Goal: Task Accomplishment & Management: Use online tool/utility

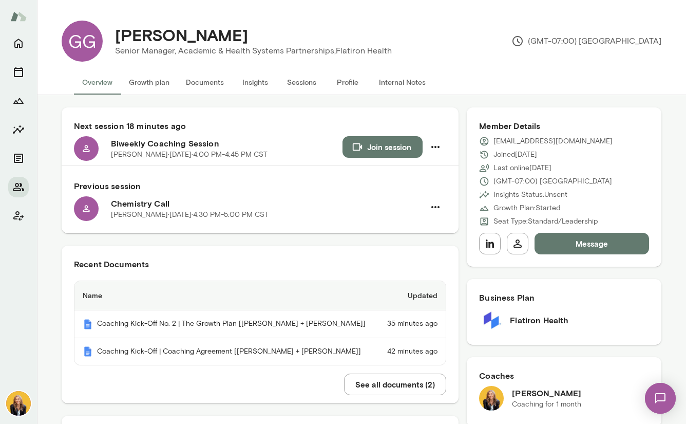
scroll to position [63, 0]
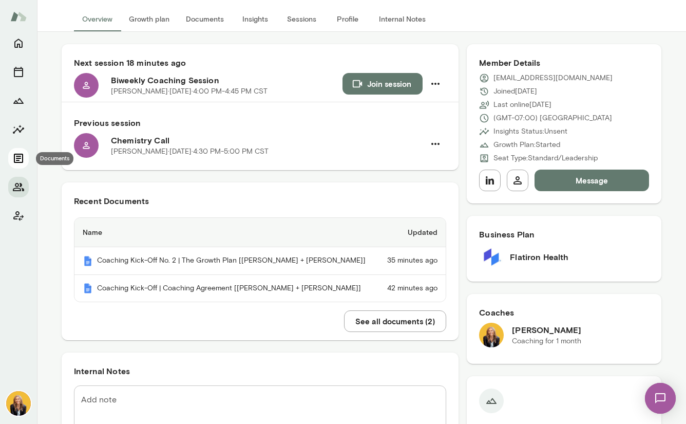
click at [21, 156] on icon "Documents" at bounding box center [18, 158] width 9 height 9
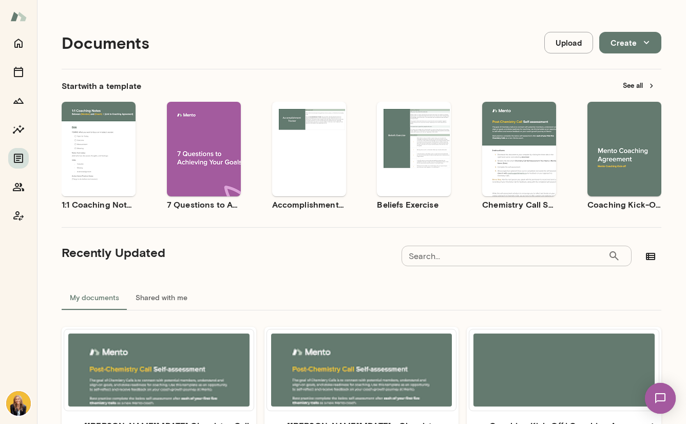
click at [101, 169] on div "Use template Preview" at bounding box center [99, 149] width 74 height 94
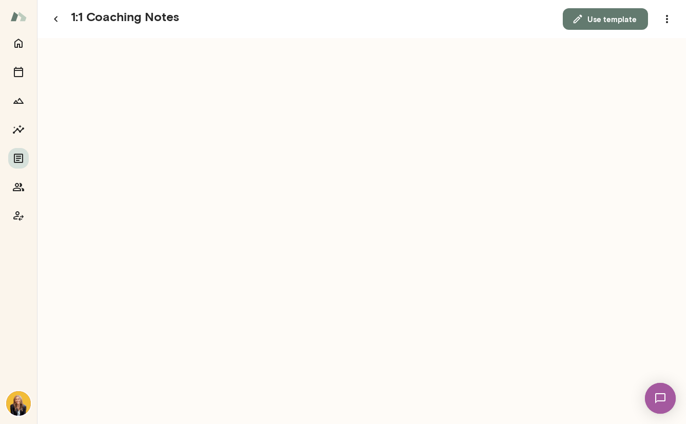
click at [592, 13] on button "Use template" at bounding box center [605, 19] width 85 height 22
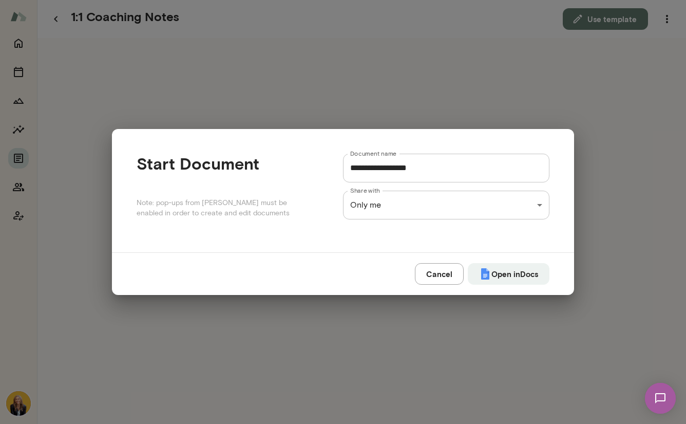
click at [435, 170] on input "**********" at bounding box center [446, 168] width 206 height 29
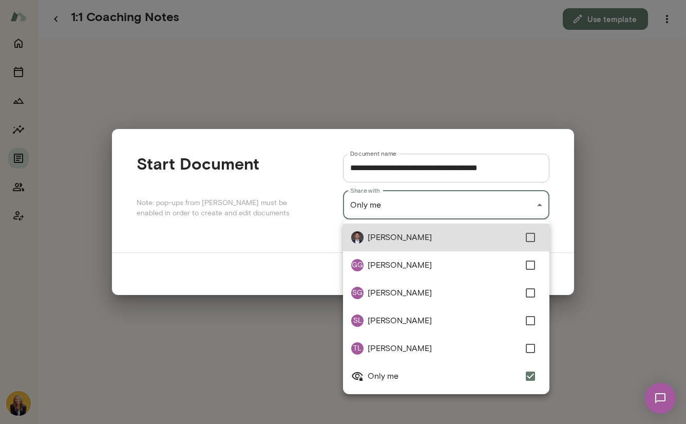
click at [523, 0] on div "**********" at bounding box center [343, 0] width 686 height 0
click at [314, 195] on div at bounding box center [343, 212] width 686 height 424
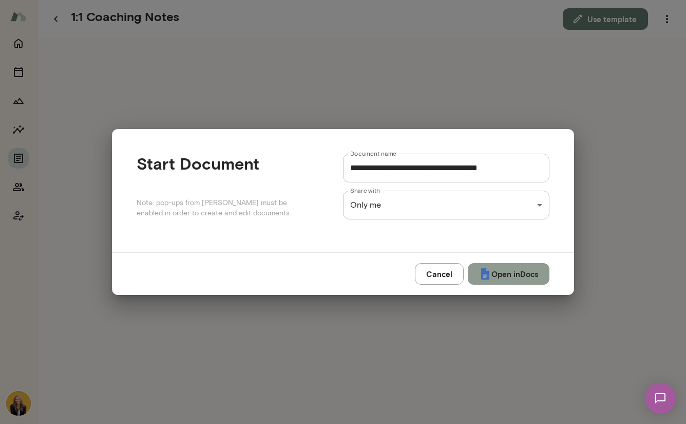
click at [499, 275] on button "Open in Docs" at bounding box center [509, 274] width 82 height 22
type input "**********"
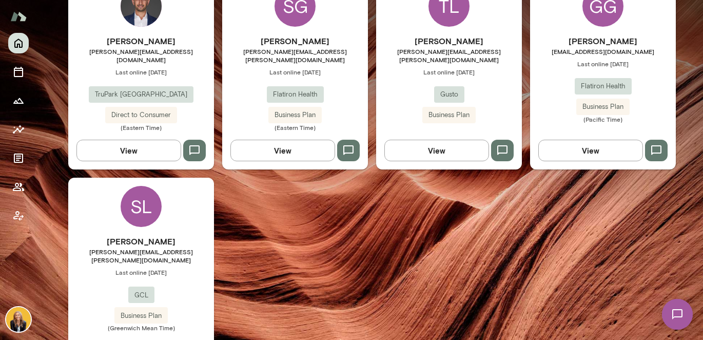
scroll to position [366, 0]
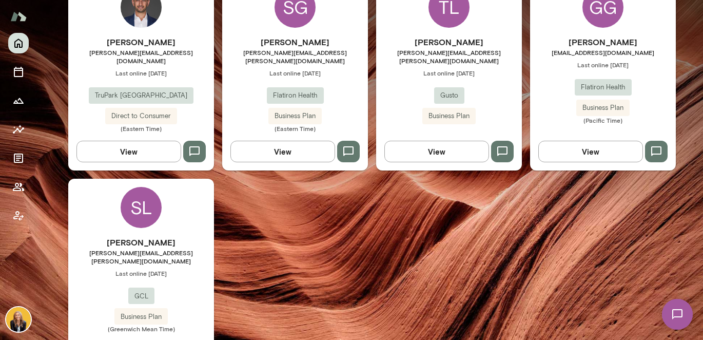
click at [557, 149] on button "View" at bounding box center [591, 152] width 105 height 22
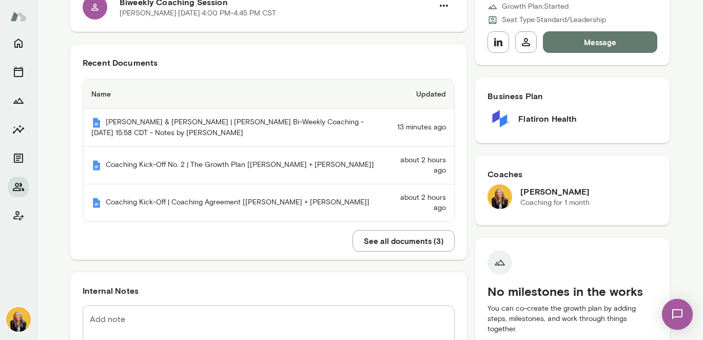
scroll to position [225, 0]
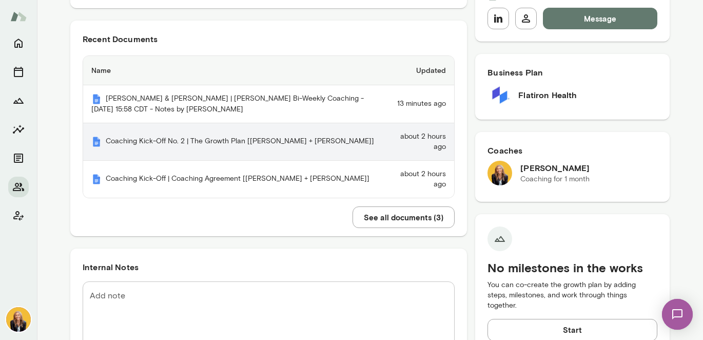
click at [373, 141] on th "Coaching Kick-Off No. 2 | The Growth Plan [Giselle G. + Leah B.]" at bounding box center [236, 141] width 306 height 37
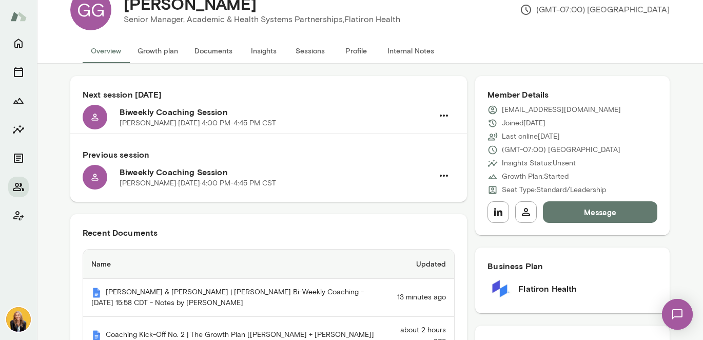
scroll to position [119, 0]
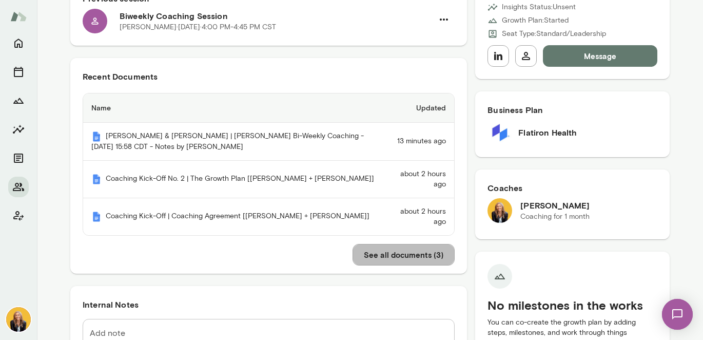
click at [394, 256] on button "See all documents ( 3 )" at bounding box center [404, 255] width 102 height 22
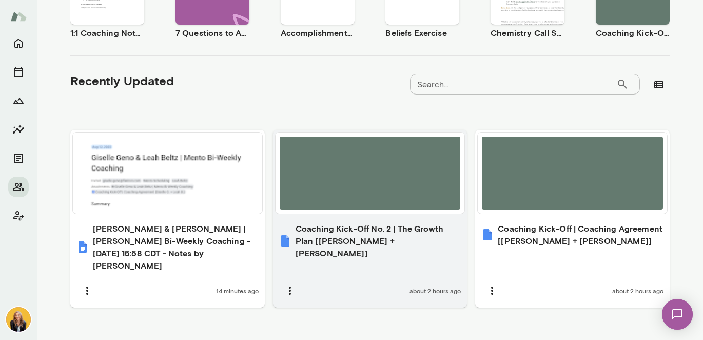
scroll to position [271, 0]
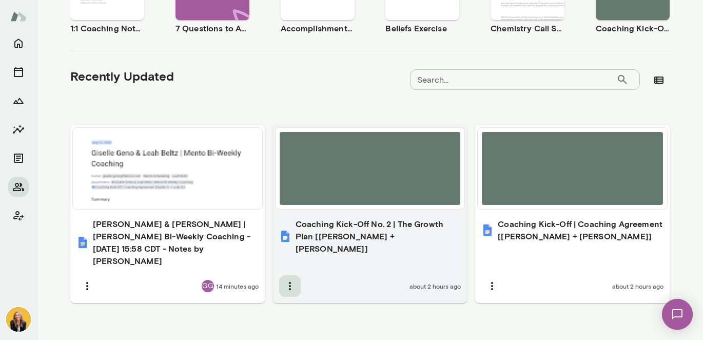
click at [284, 280] on icon "button" at bounding box center [290, 286] width 12 height 12
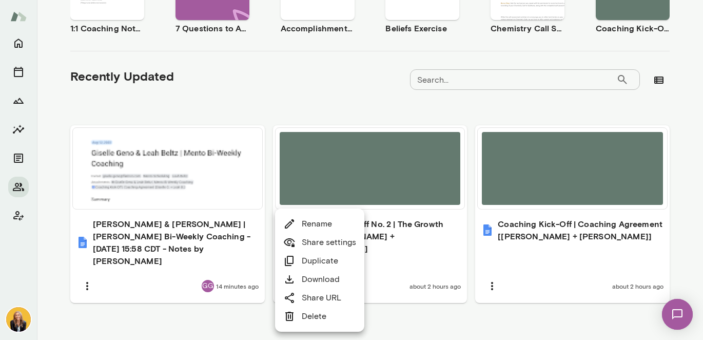
click at [294, 319] on icon at bounding box center [289, 316] width 12 height 12
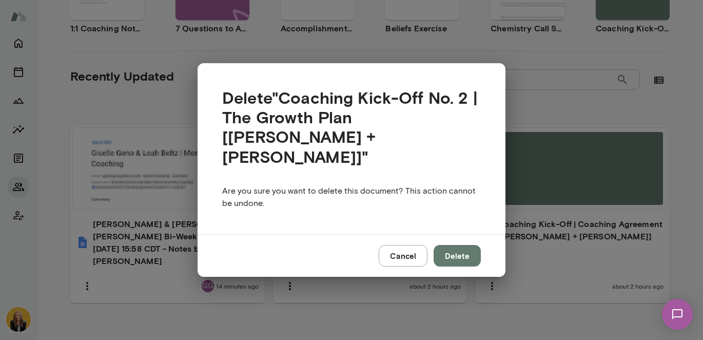
click at [462, 246] on button "Delete" at bounding box center [457, 256] width 47 height 22
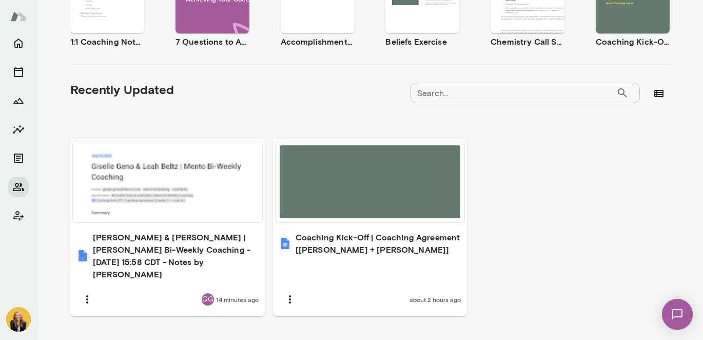
scroll to position [97, 0]
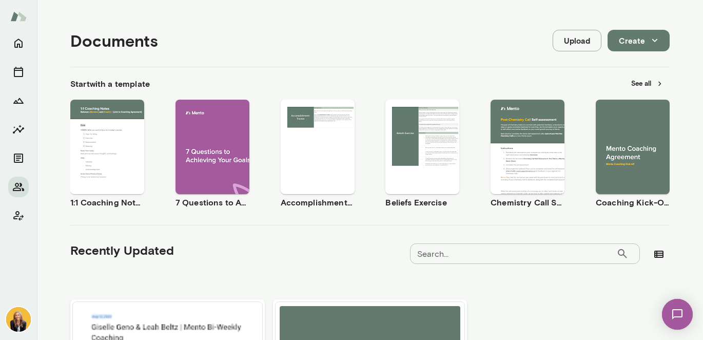
click at [103, 136] on span "Use template" at bounding box center [113, 138] width 37 height 8
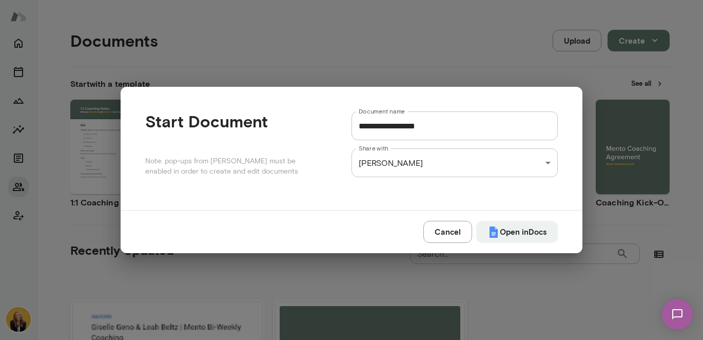
click at [456, 130] on input "**********" at bounding box center [455, 125] width 206 height 29
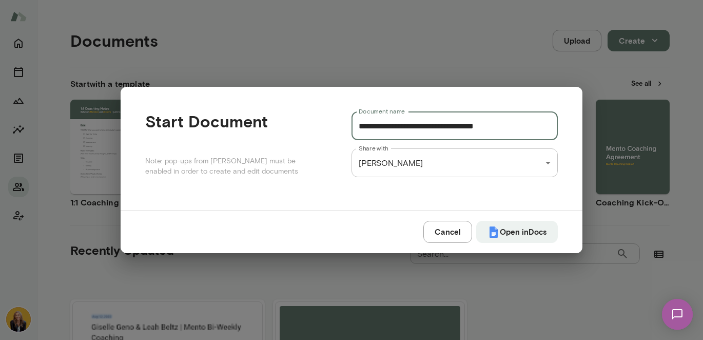
click at [517, 0] on div "**********" at bounding box center [351, 0] width 703 height 0
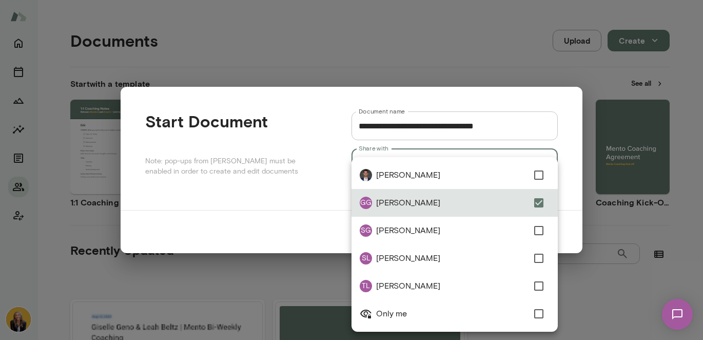
click at [302, 195] on div at bounding box center [351, 170] width 703 height 340
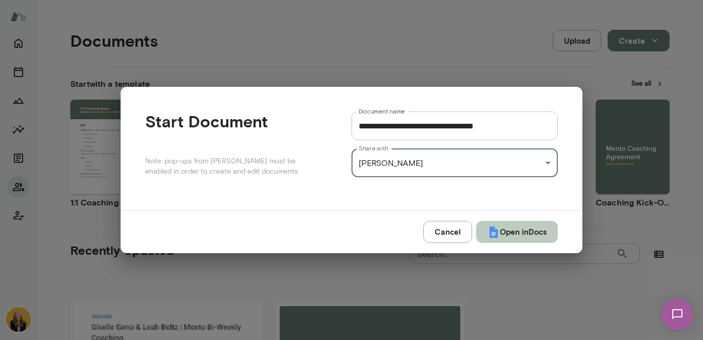
click at [504, 232] on button "Open in Docs" at bounding box center [517, 232] width 82 height 22
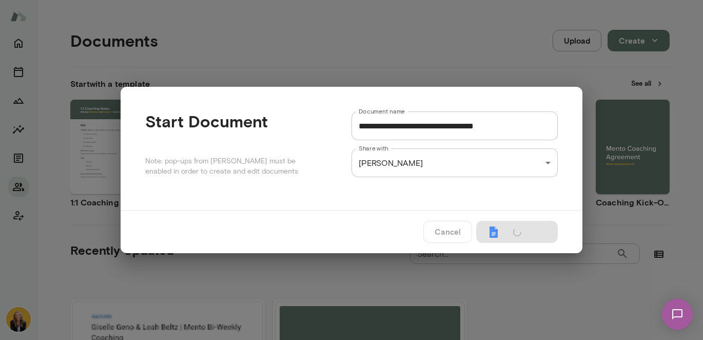
type input "**********"
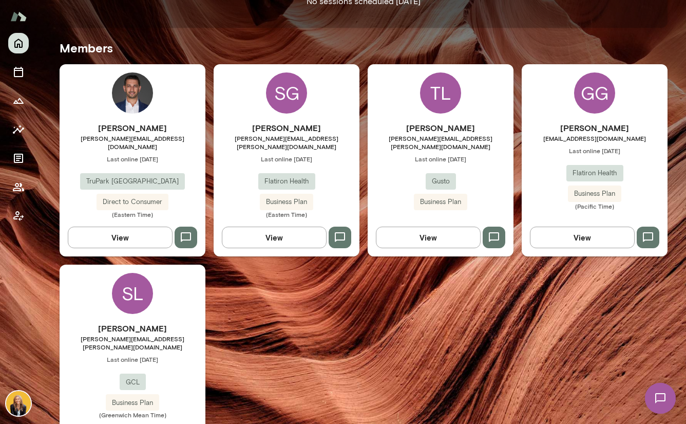
scroll to position [281, 0]
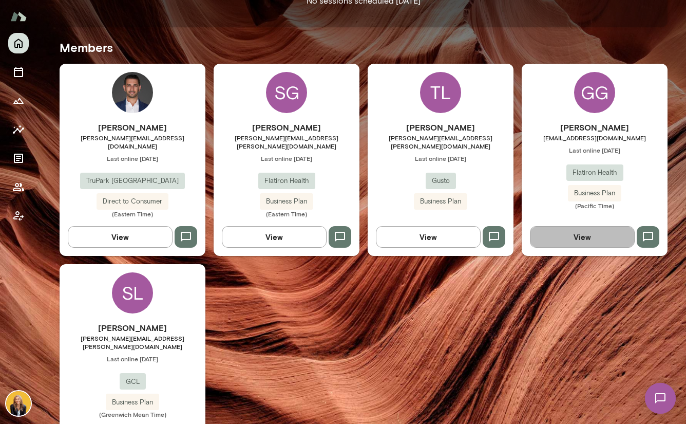
click at [571, 226] on button "View" at bounding box center [582, 237] width 105 height 22
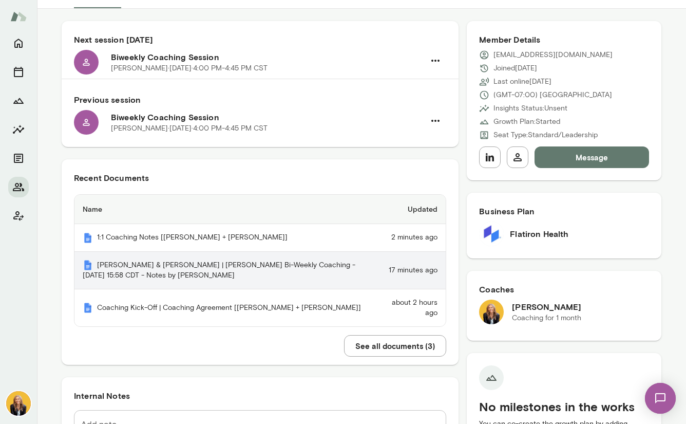
scroll to position [90, 0]
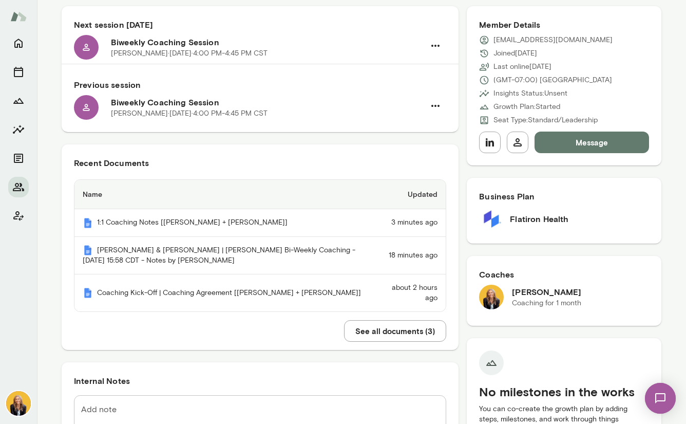
scroll to position [127, 0]
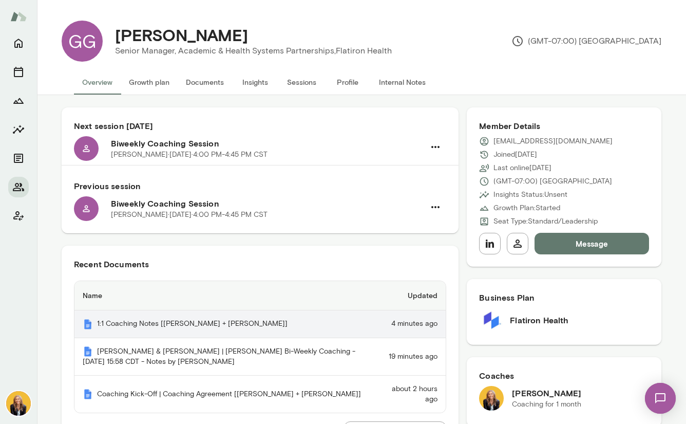
click at [167, 322] on th "1:1 Coaching Notes [[PERSON_NAME] + [PERSON_NAME]]" at bounding box center [227, 324] width 306 height 28
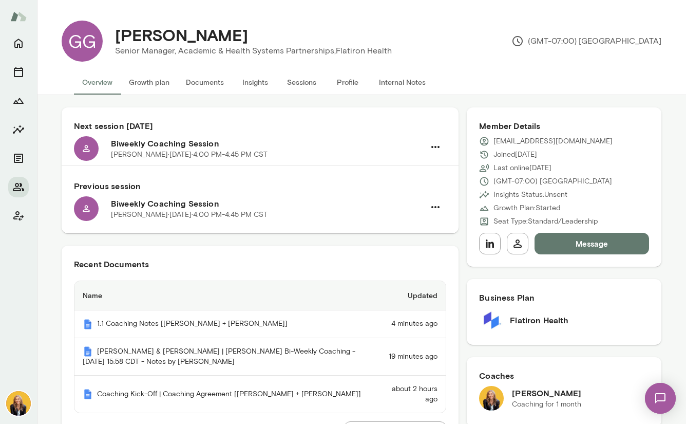
click at [152, 85] on button "Growth plan" at bounding box center [149, 82] width 57 height 25
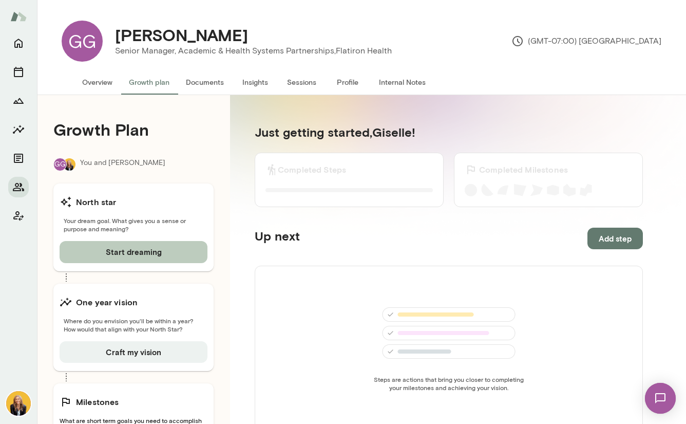
click at [157, 251] on button "Start dreaming" at bounding box center [134, 252] width 148 height 22
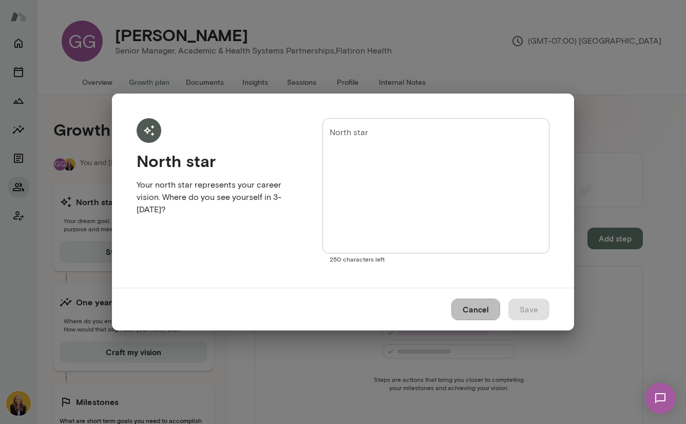
click at [474, 308] on button "Cancel" at bounding box center [475, 309] width 49 height 22
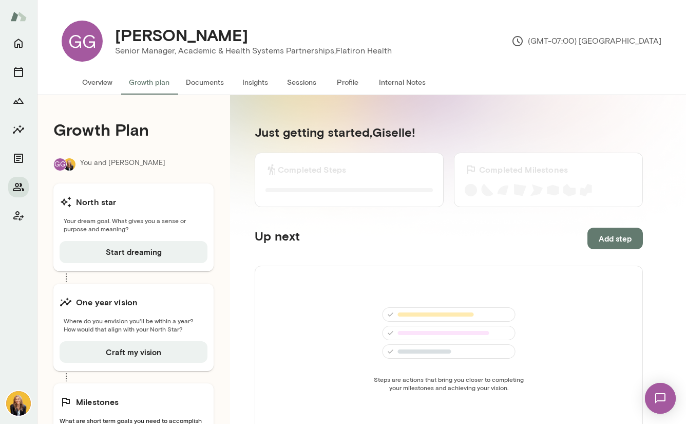
click at [343, 82] on button "Profile" at bounding box center [348, 82] width 46 height 25
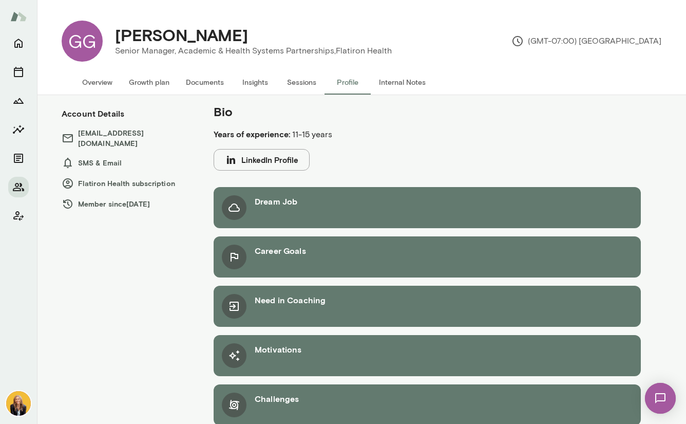
click at [95, 86] on button "Overview" at bounding box center [97, 82] width 47 height 25
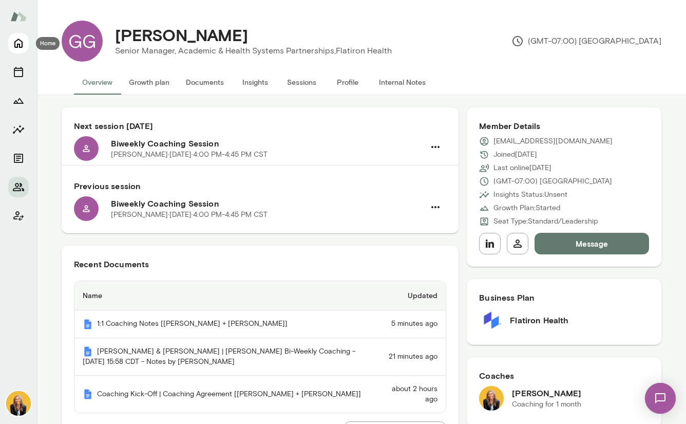
click at [18, 48] on icon "Home" at bounding box center [18, 43] width 12 height 12
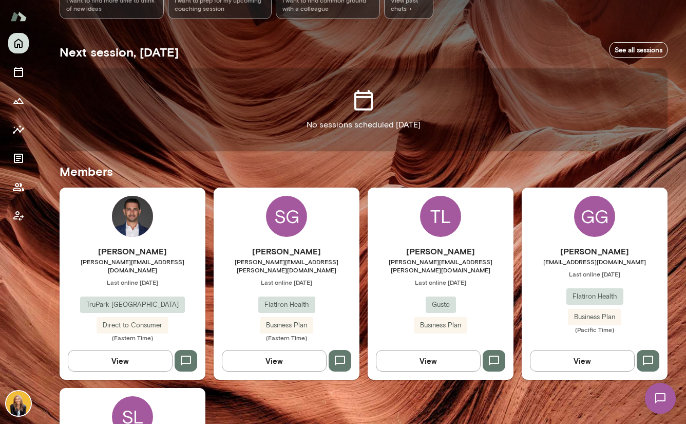
scroll to position [271, 0]
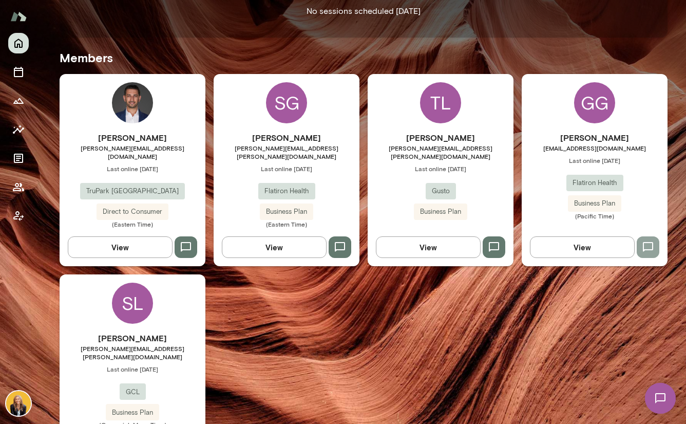
click at [648, 242] on icon "button" at bounding box center [648, 247] width 10 height 10
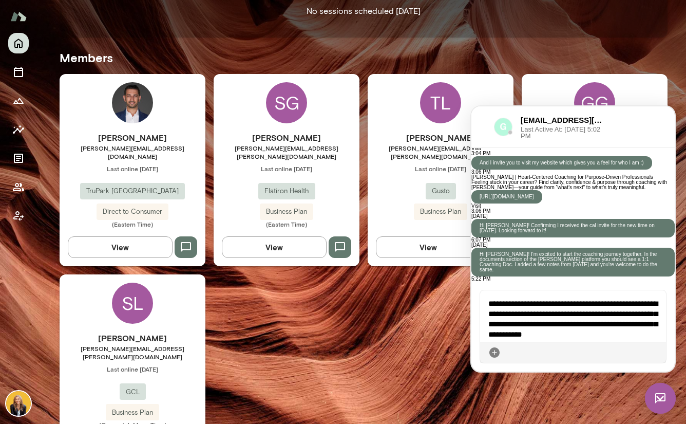
scroll to position [729, 0]
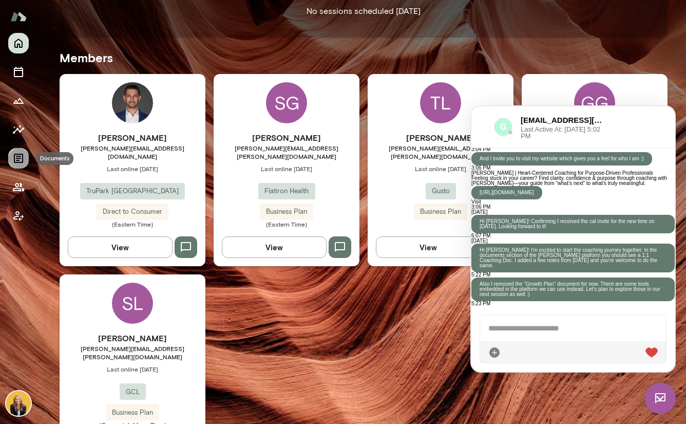
click at [20, 158] on icon "Documents" at bounding box center [18, 158] width 9 height 9
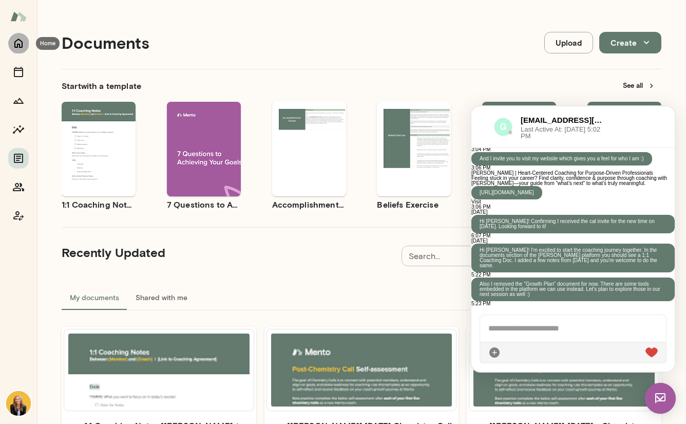
click at [15, 35] on button "Home" at bounding box center [18, 43] width 21 height 21
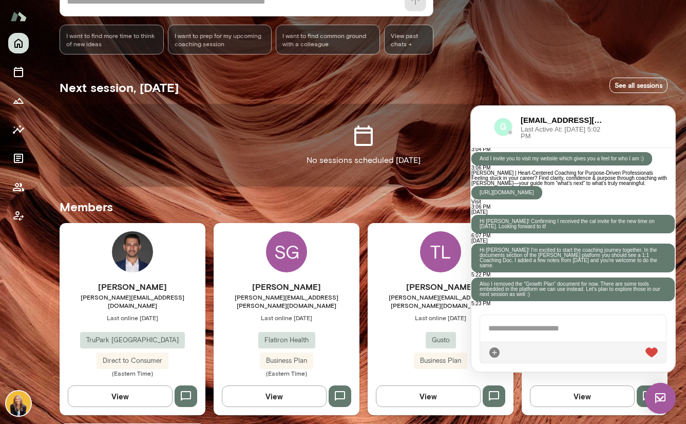
scroll to position [212, 0]
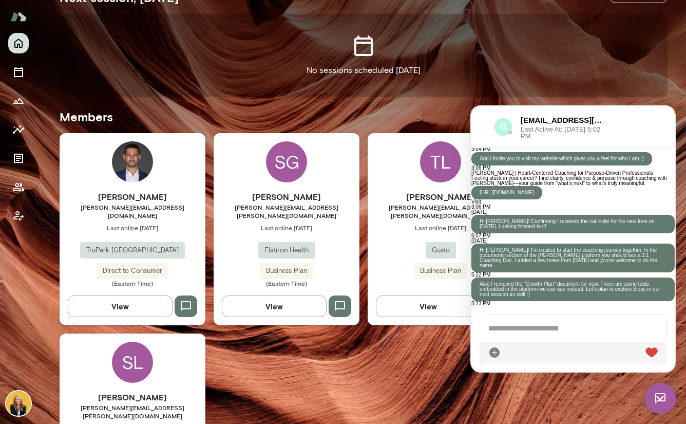
click at [440, 101] on div "Next session, [DATE] See all sessions No sessions scheduled [DATE] Members [PER…" at bounding box center [364, 251] width 608 height 549
click at [433, 376] on div "[PERSON_NAME] [PERSON_NAME][EMAIL_ADDRESS][DOMAIN_NAME] Last online [DATE] TruP…" at bounding box center [364, 329] width 608 height 393
click at [662, 401] on img at bounding box center [660, 398] width 31 height 31
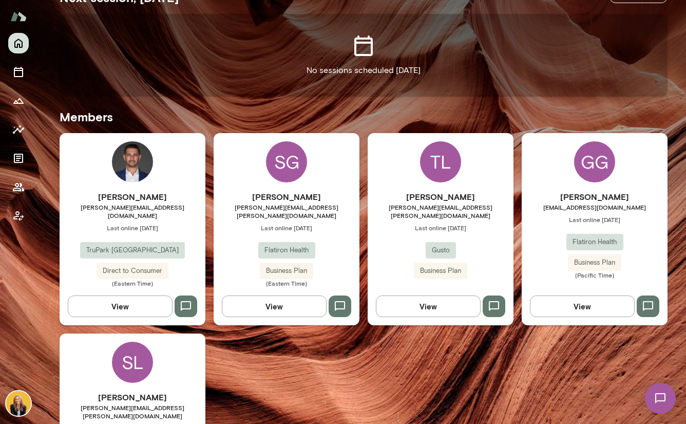
click at [582, 297] on button "View" at bounding box center [582, 306] width 105 height 22
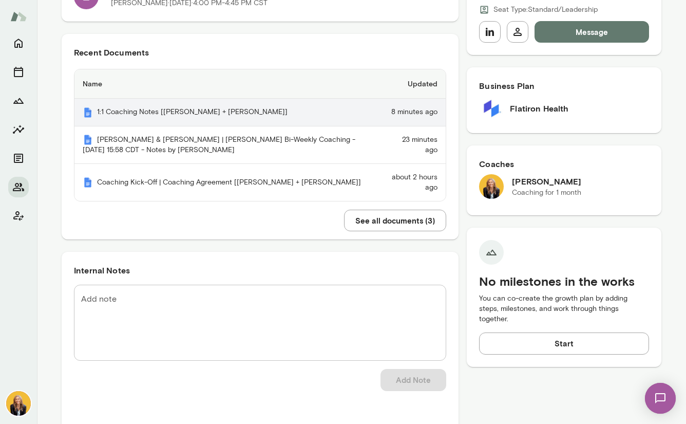
click at [181, 114] on th "1:1 Coaching Notes [[PERSON_NAME] + [PERSON_NAME]]" at bounding box center [227, 113] width 306 height 28
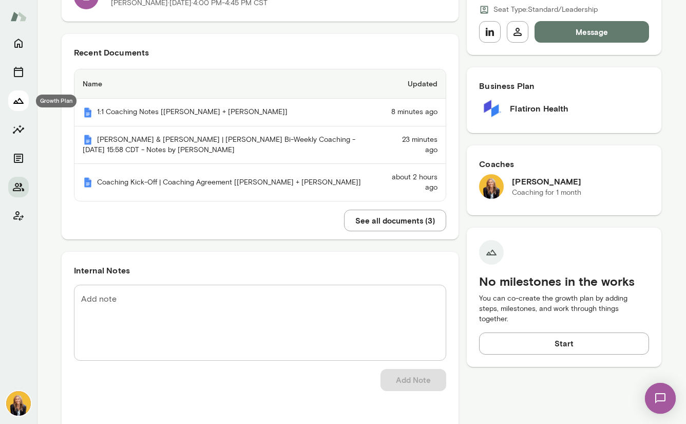
click at [18, 101] on icon "Growth Plan" at bounding box center [18, 100] width 12 height 12
